Goal: Find contact information

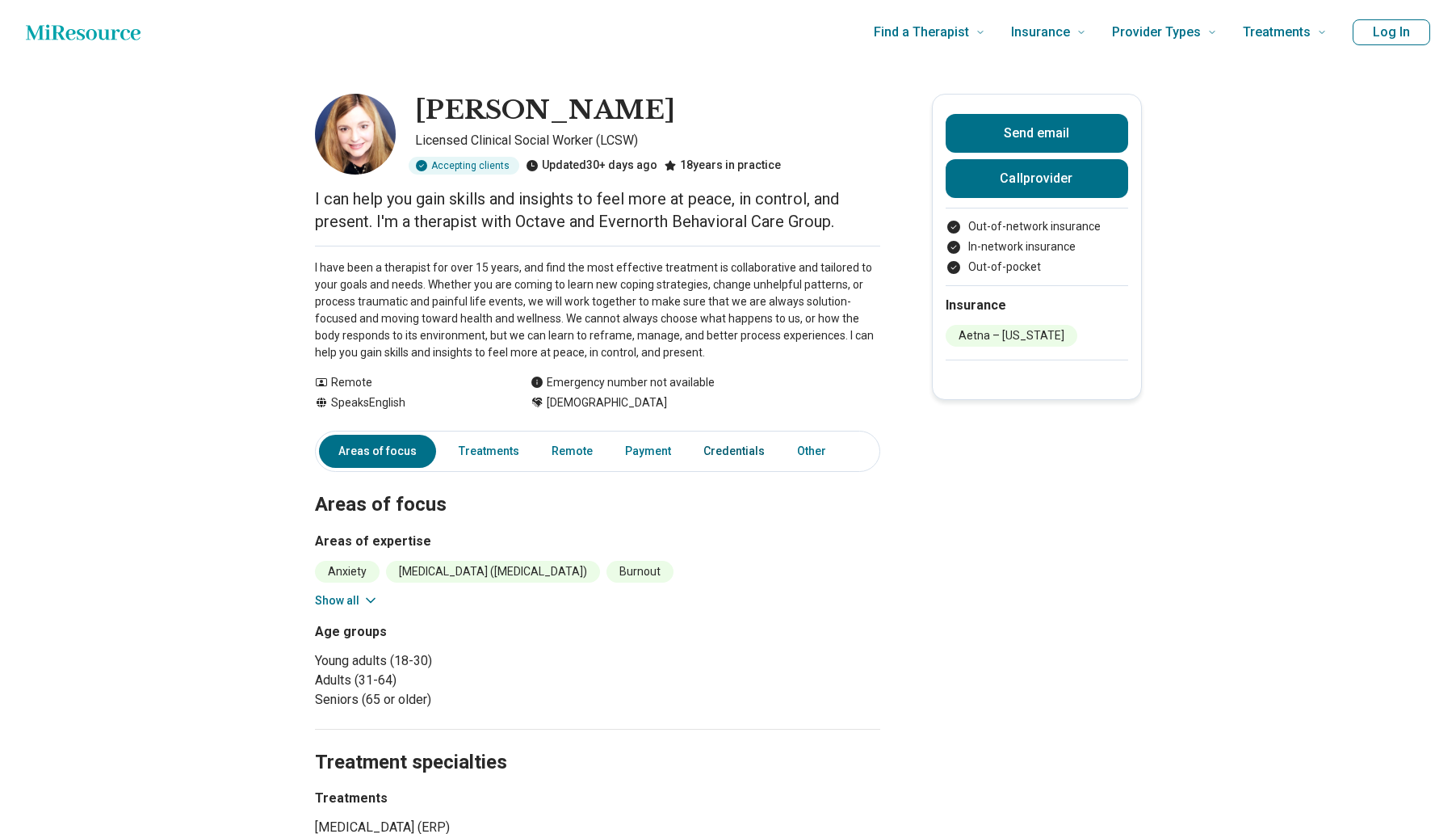
click at [745, 446] on link "Credentials" at bounding box center [734, 451] width 81 height 33
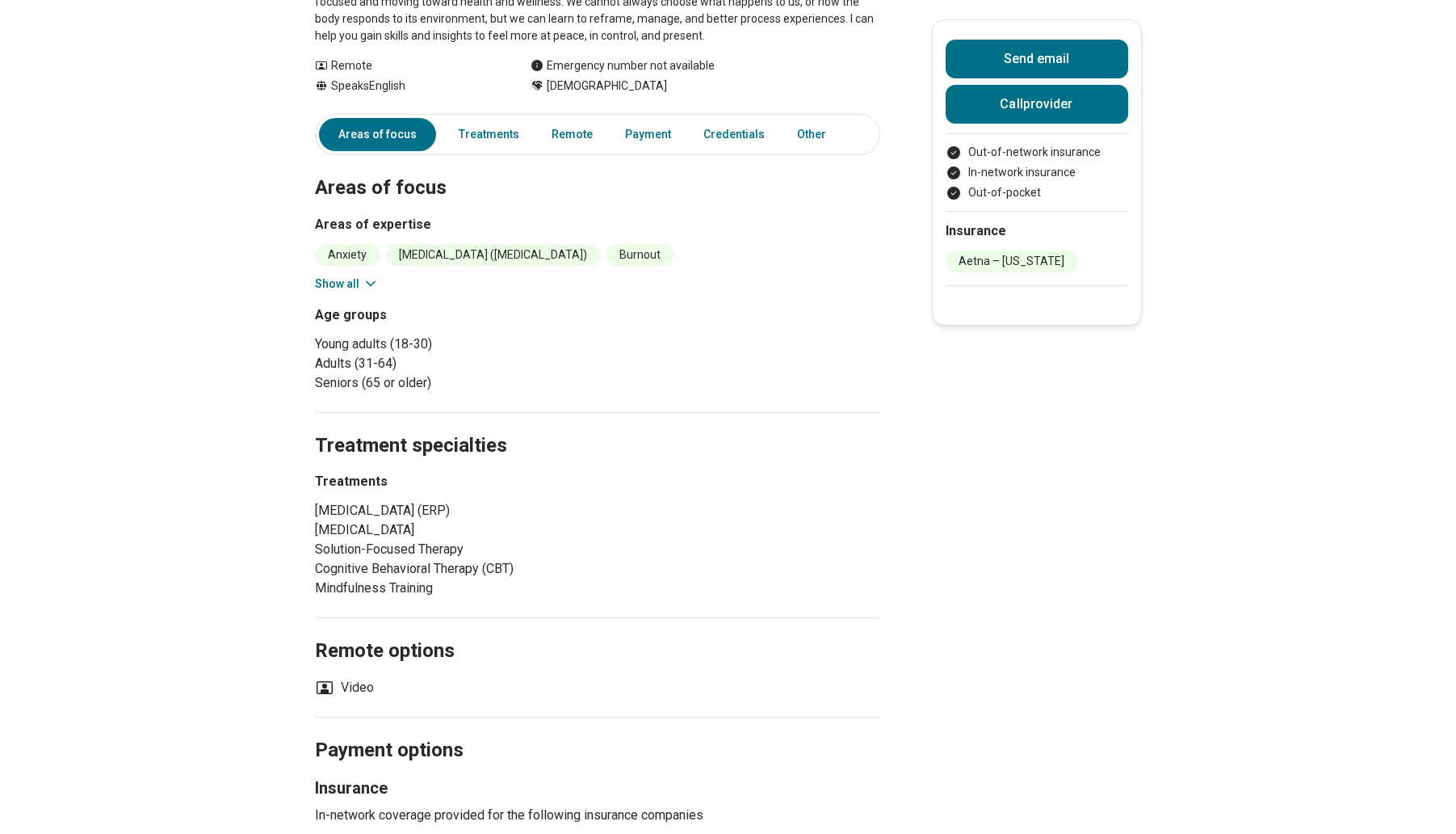
scroll to position [75, 0]
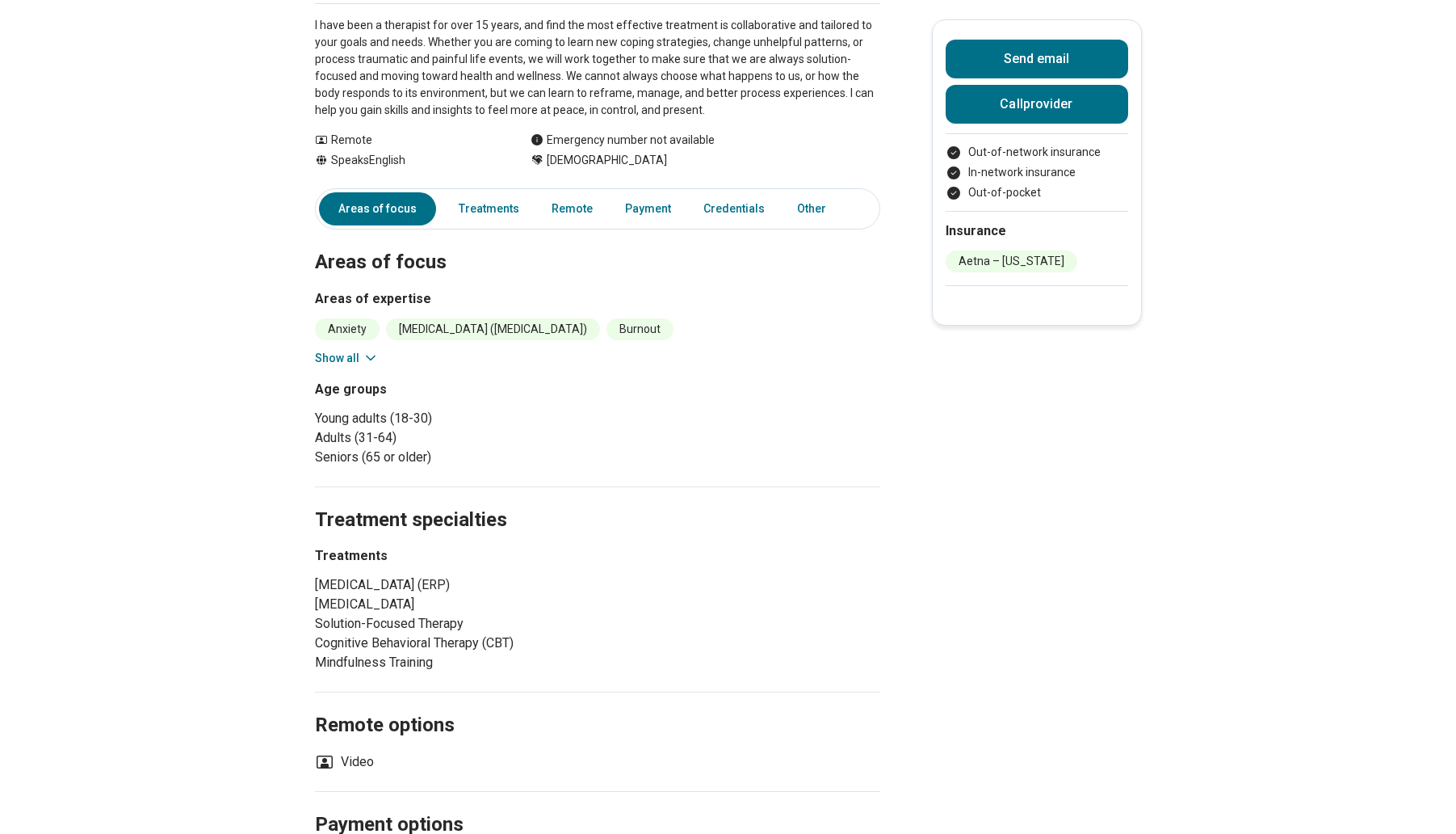
scroll to position [81, 0]
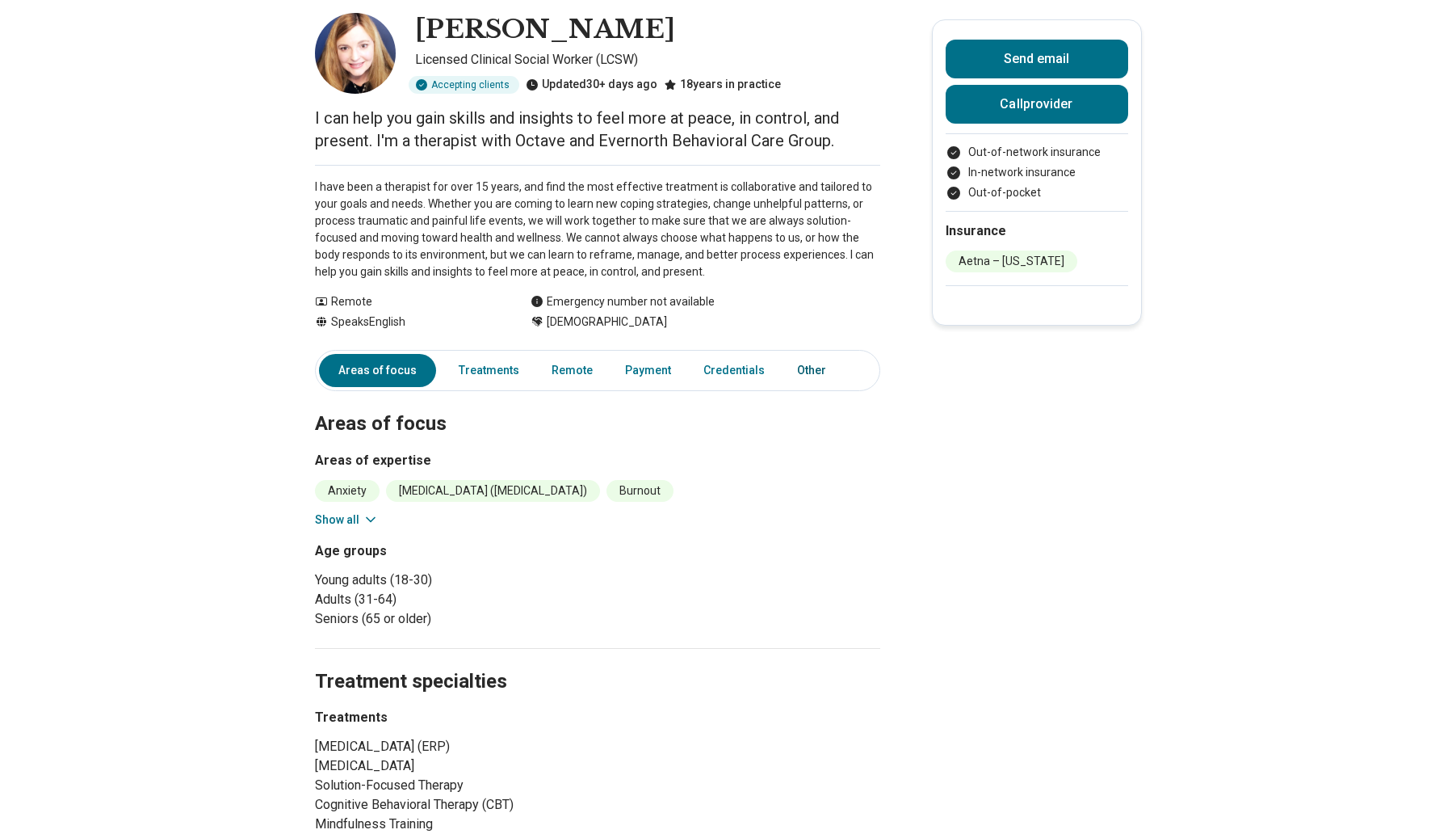
click at [804, 363] on link "Other" at bounding box center [816, 370] width 58 height 33
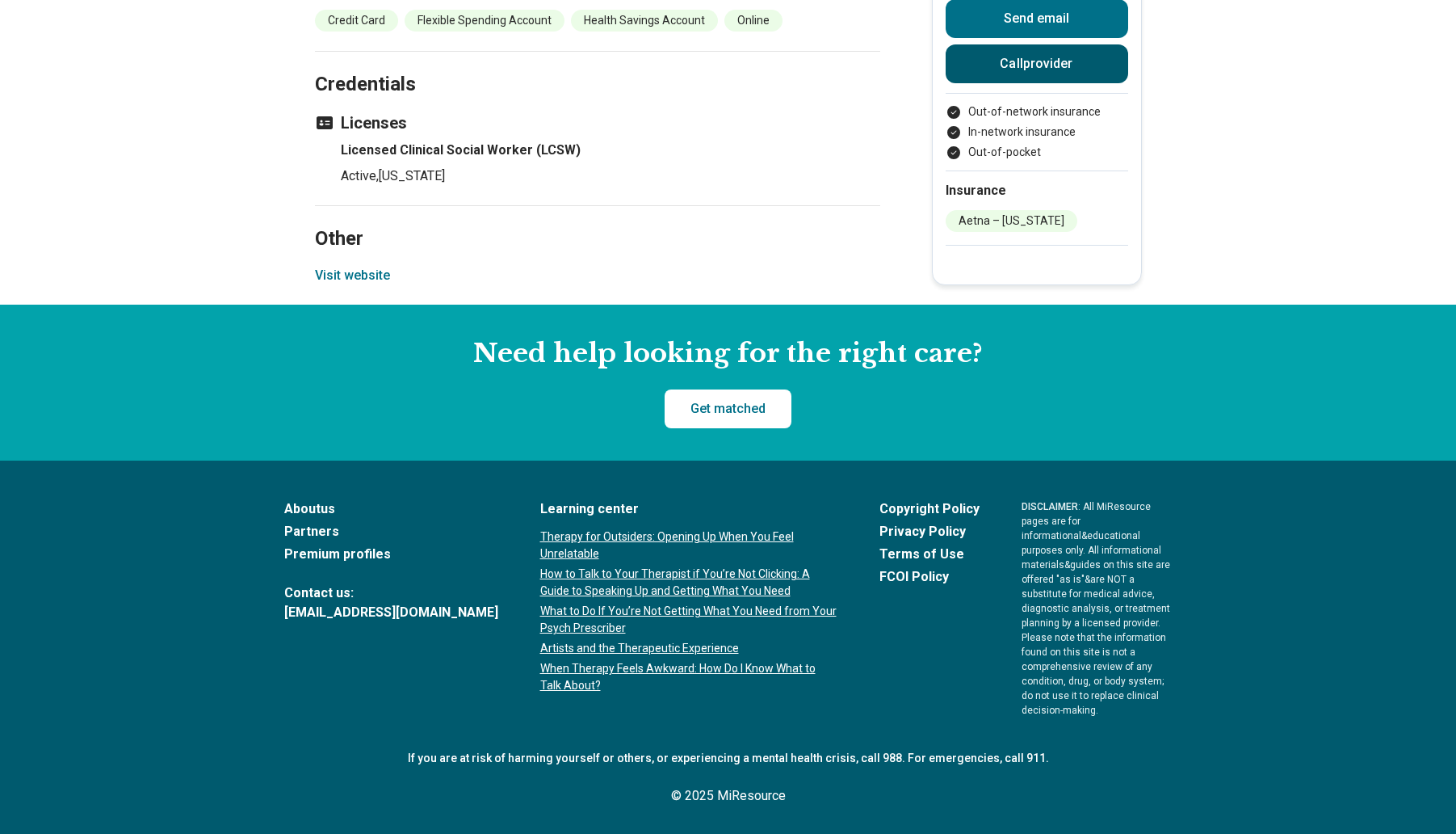
click at [1115, 83] on button "Call provider" at bounding box center [1037, 64] width 183 height 39
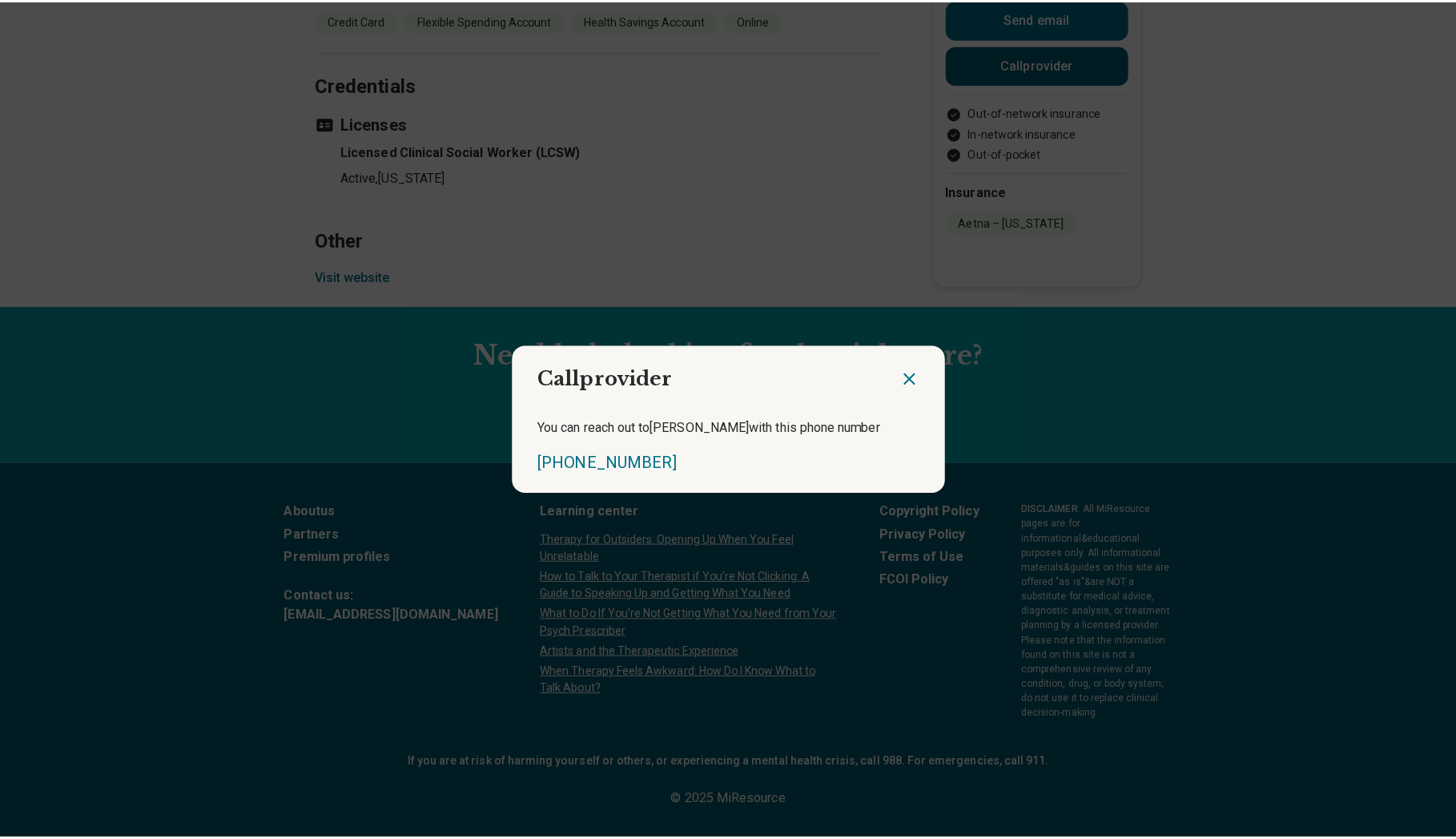
scroll to position [1263, 0]
